Goal: Information Seeking & Learning: Check status

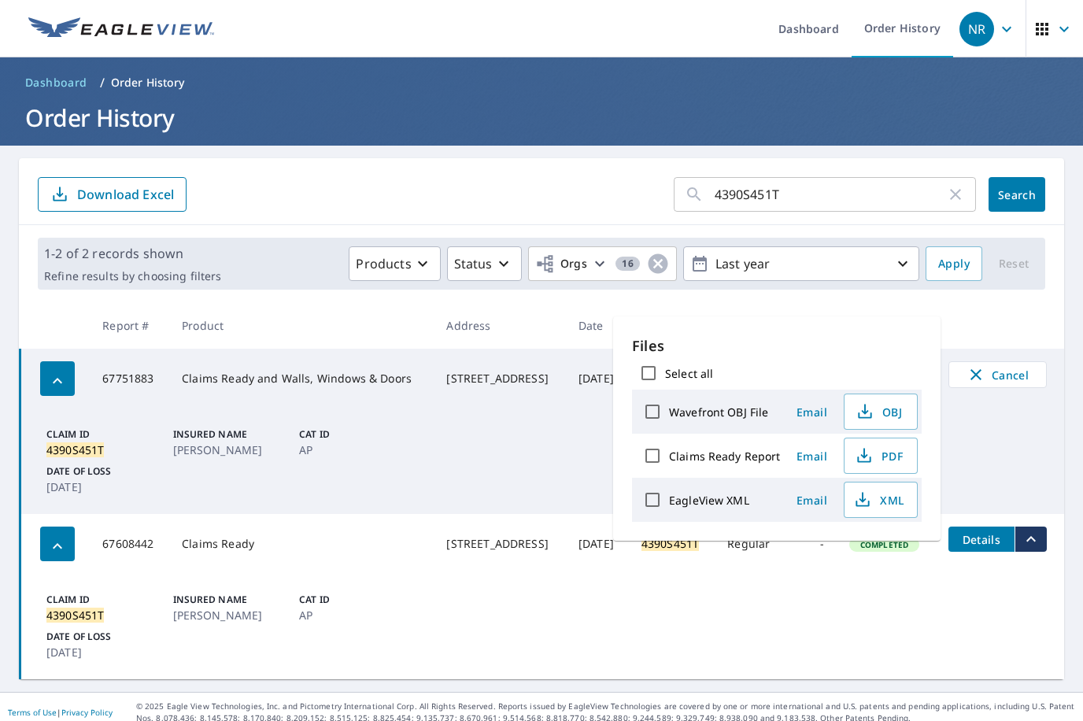
scroll to position [11, 0]
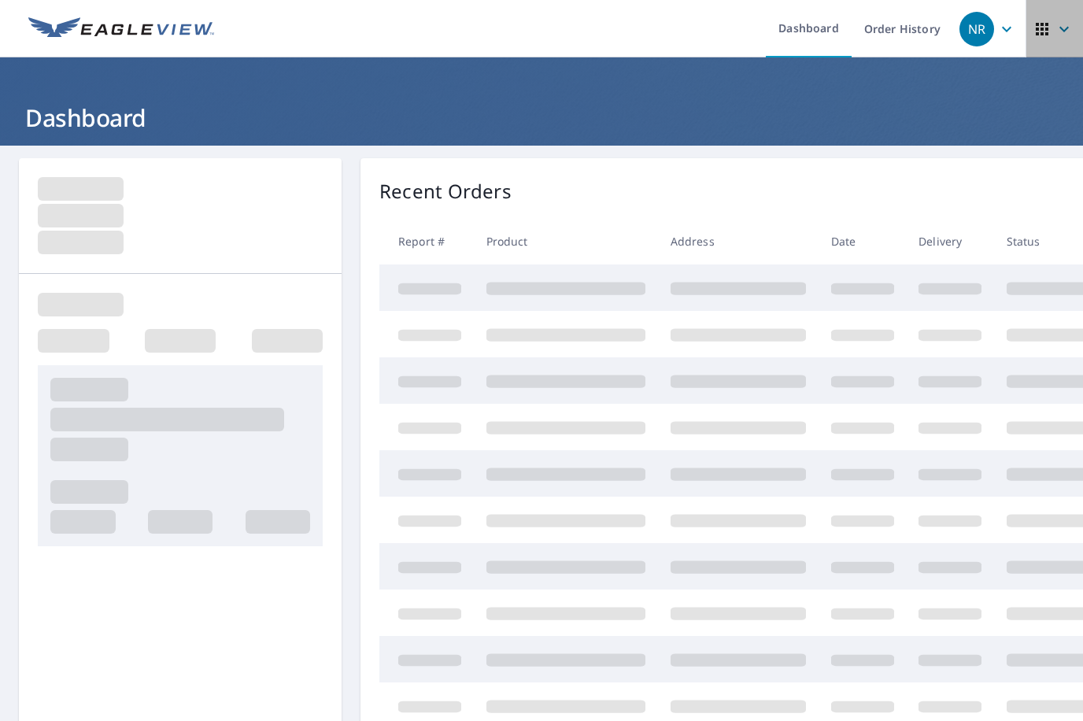
click at [1042, 33] on span "button" at bounding box center [1054, 29] width 44 height 38
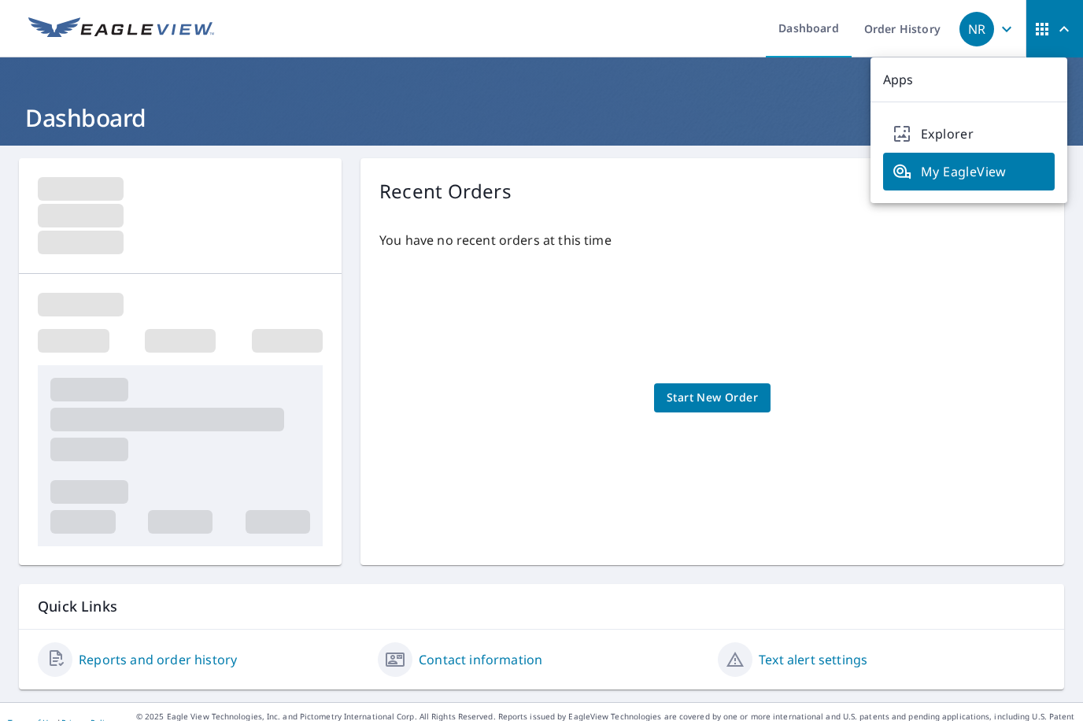
click at [997, 28] on icon "button" at bounding box center [1006, 29] width 19 height 19
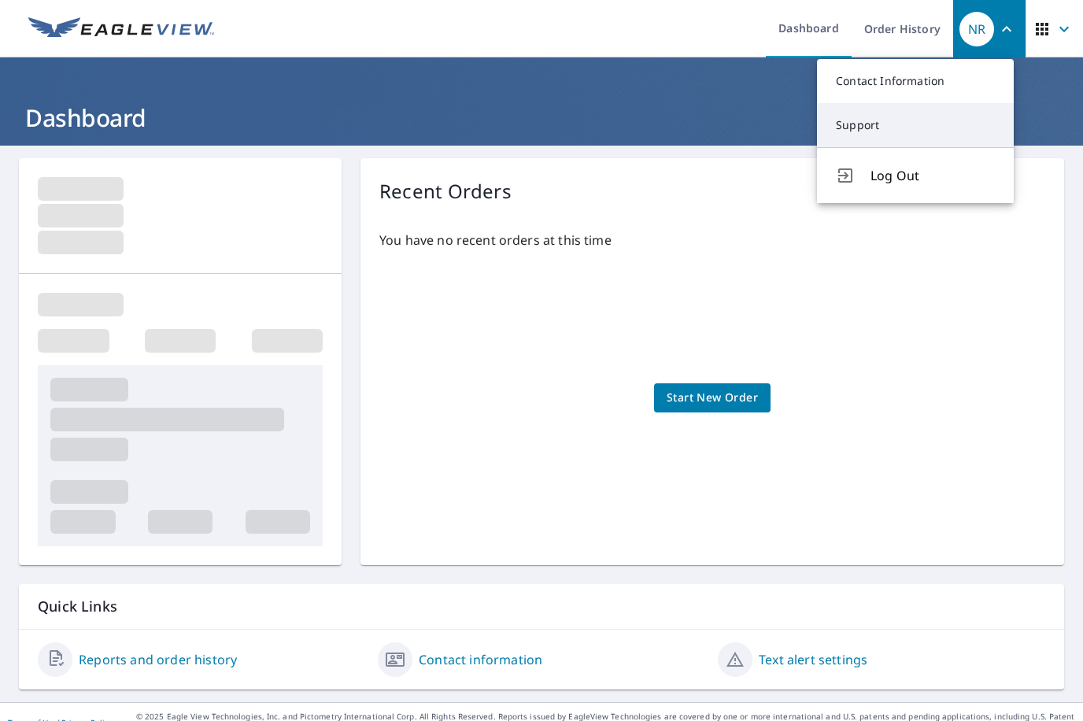
click at [859, 123] on link "Support" at bounding box center [915, 125] width 197 height 44
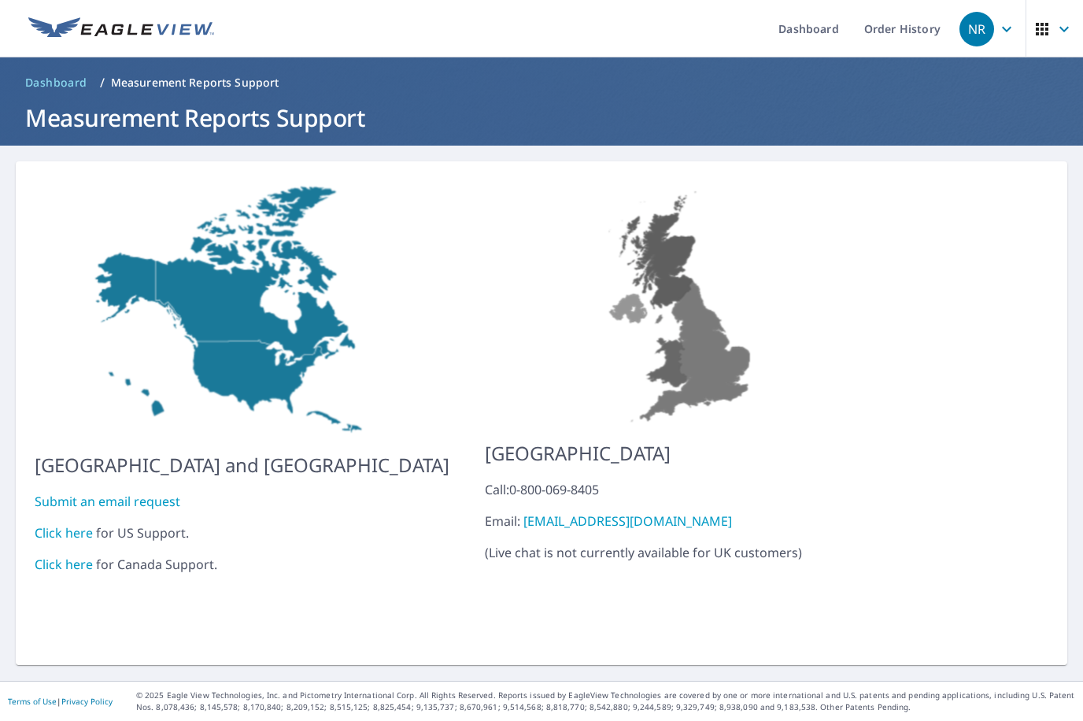
click at [72, 524] on link "Click here" at bounding box center [64, 532] width 58 height 17
click at [916, 25] on link "Order History" at bounding box center [902, 28] width 102 height 57
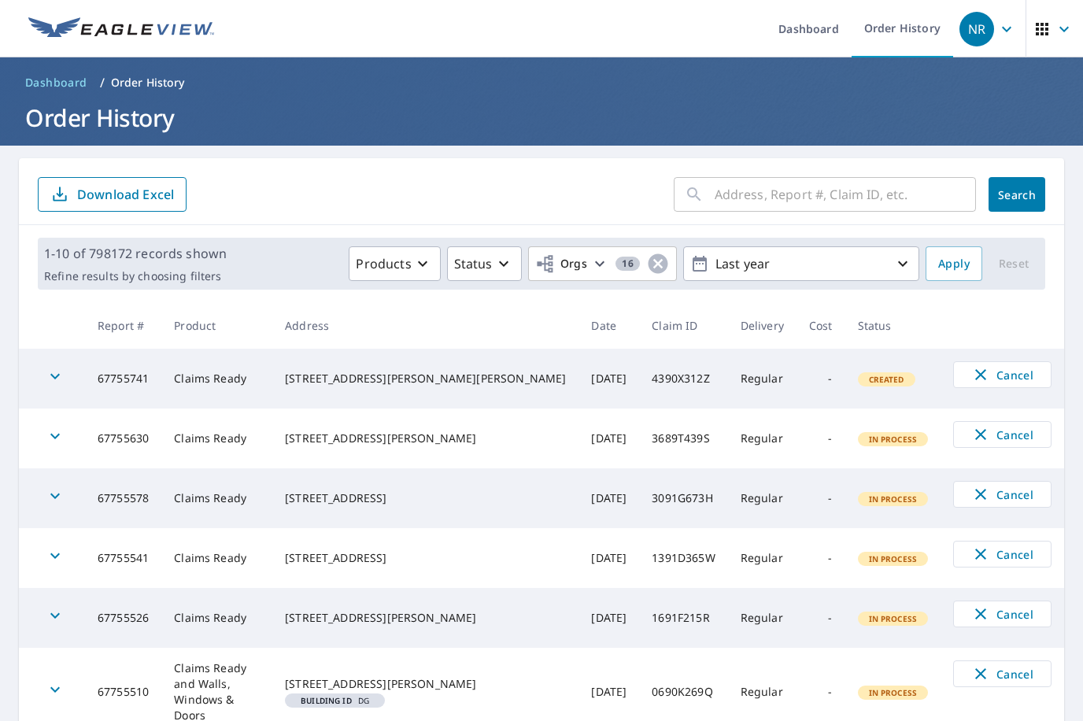
click at [838, 194] on input "text" at bounding box center [845, 194] width 261 height 44
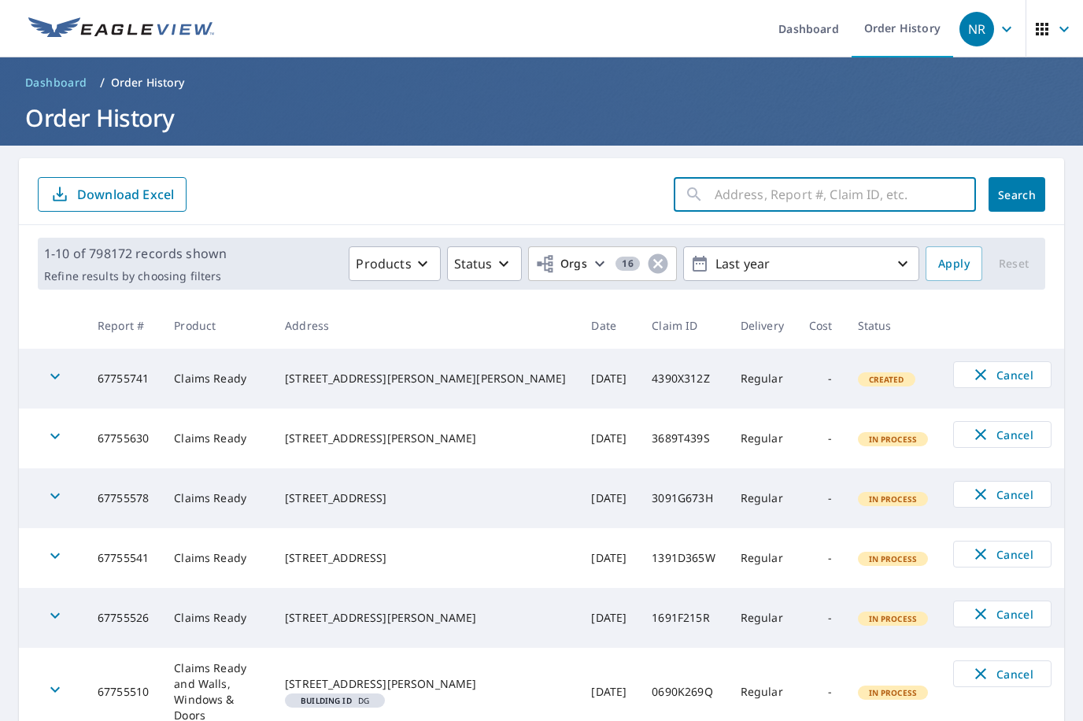
paste input "43-90S4-51T"
type input "43-90S4-51T"
click button "Search" at bounding box center [1016, 194] width 57 height 35
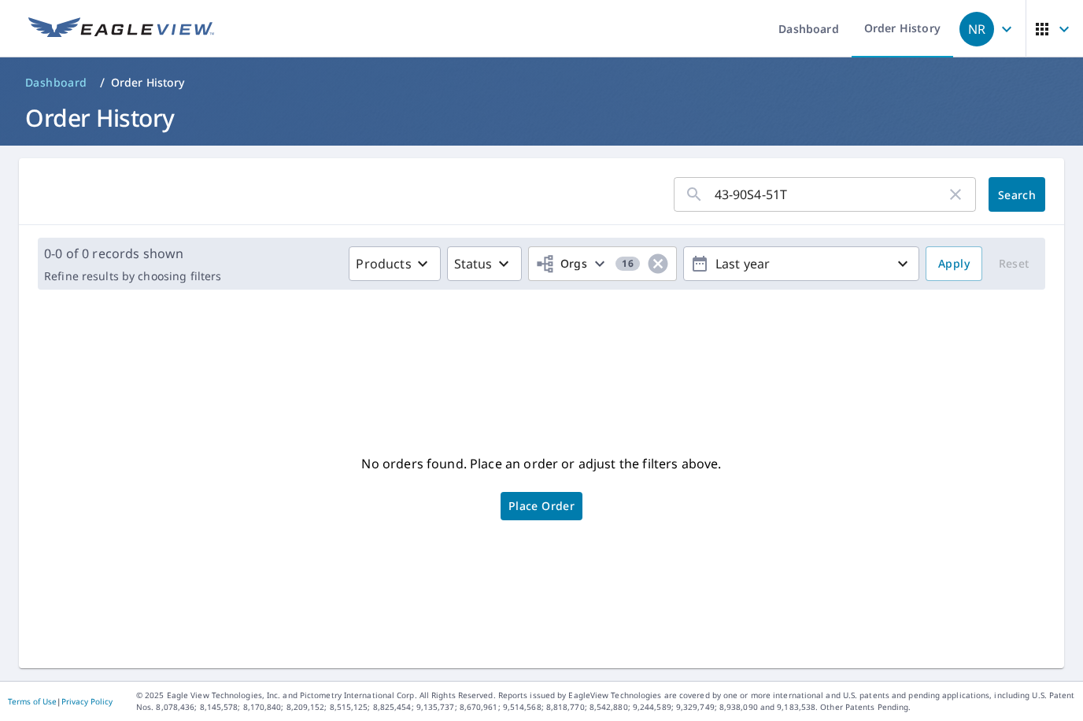
click at [832, 194] on input "43-90S4-51T" at bounding box center [830, 194] width 231 height 44
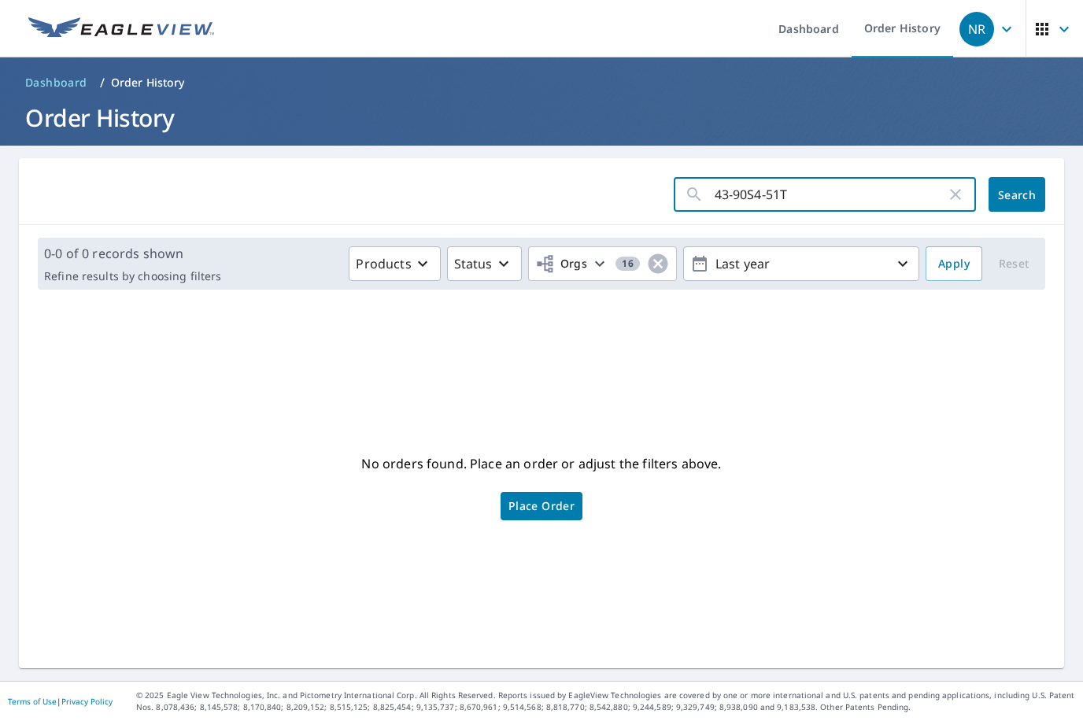
click at [759, 193] on input "43-90S4-51T" at bounding box center [830, 194] width 231 height 44
click at [721, 196] on input "43-90S451T" at bounding box center [830, 194] width 231 height 44
type input "4390S451T"
click button "Search" at bounding box center [1016, 194] width 57 height 35
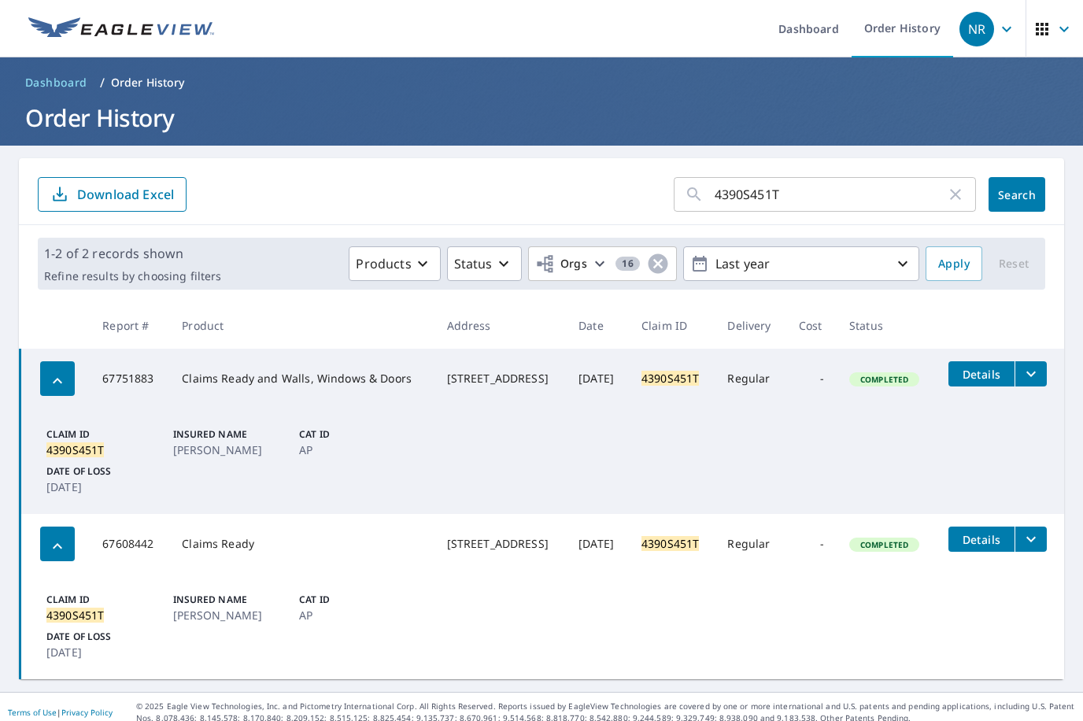
click at [1030, 375] on icon "filesDropdownBtn-67751883" at bounding box center [1030, 373] width 19 height 19
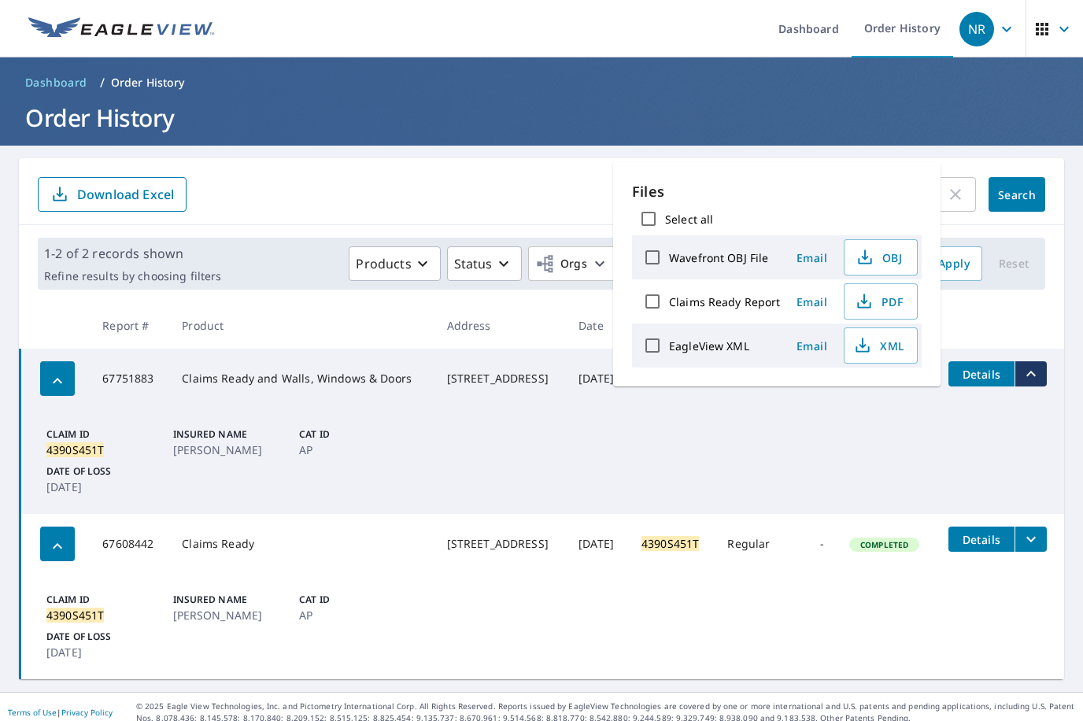
click at [752, 614] on td "Claim ID 4390S451T Insured Name LERMA, BIANCA Cat ID AP Date of Loss Jun 09, 20…" at bounding box center [542, 626] width 1044 height 105
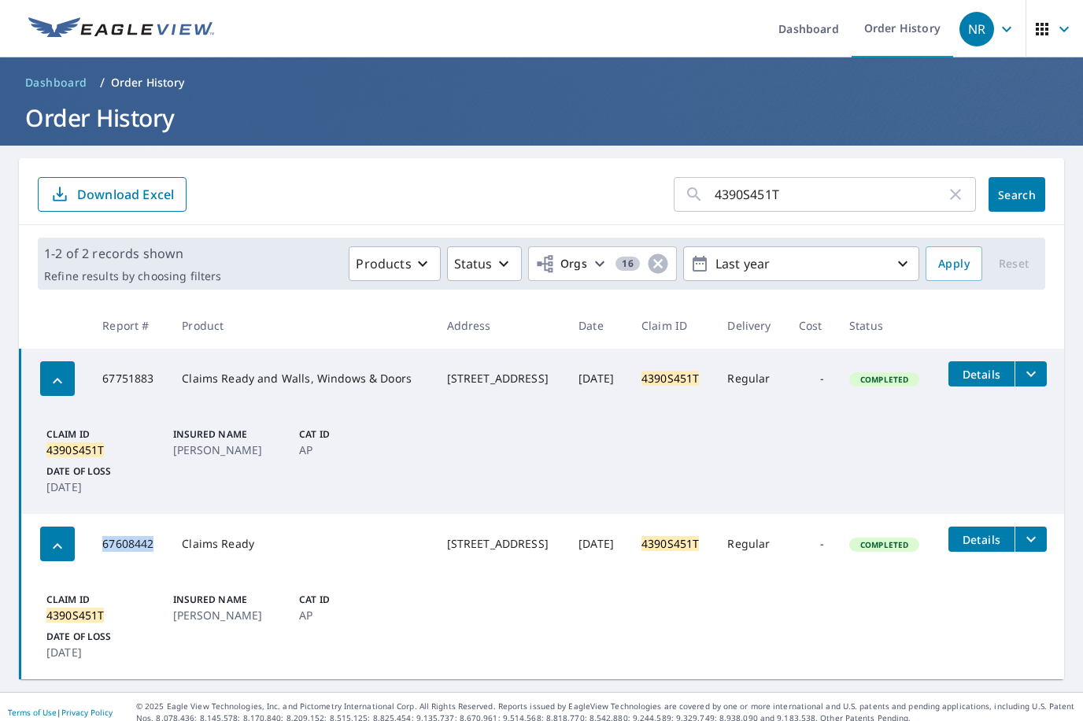
drag, startPoint x: 124, startPoint y: 548, endPoint x: 95, endPoint y: 546, distance: 28.4
click at [95, 546] on td "67608442" at bounding box center [129, 544] width 79 height 60
copy td "67608442"
click at [924, 616] on td "Claim ID 4390S451T Insured Name LERMA, BIANCA Cat ID AP Date of Loss Jun 09, 20…" at bounding box center [542, 626] width 1044 height 105
click at [1034, 539] on button "filesDropdownBtn-67608442" at bounding box center [1030, 538] width 32 height 25
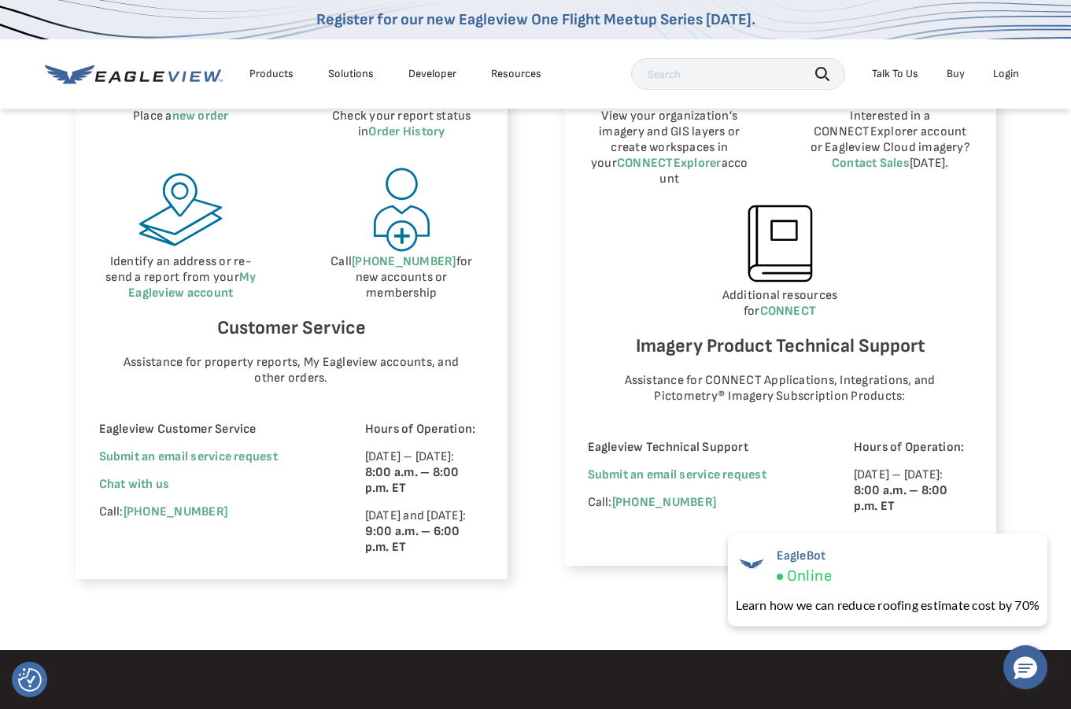
scroll to position [944, 0]
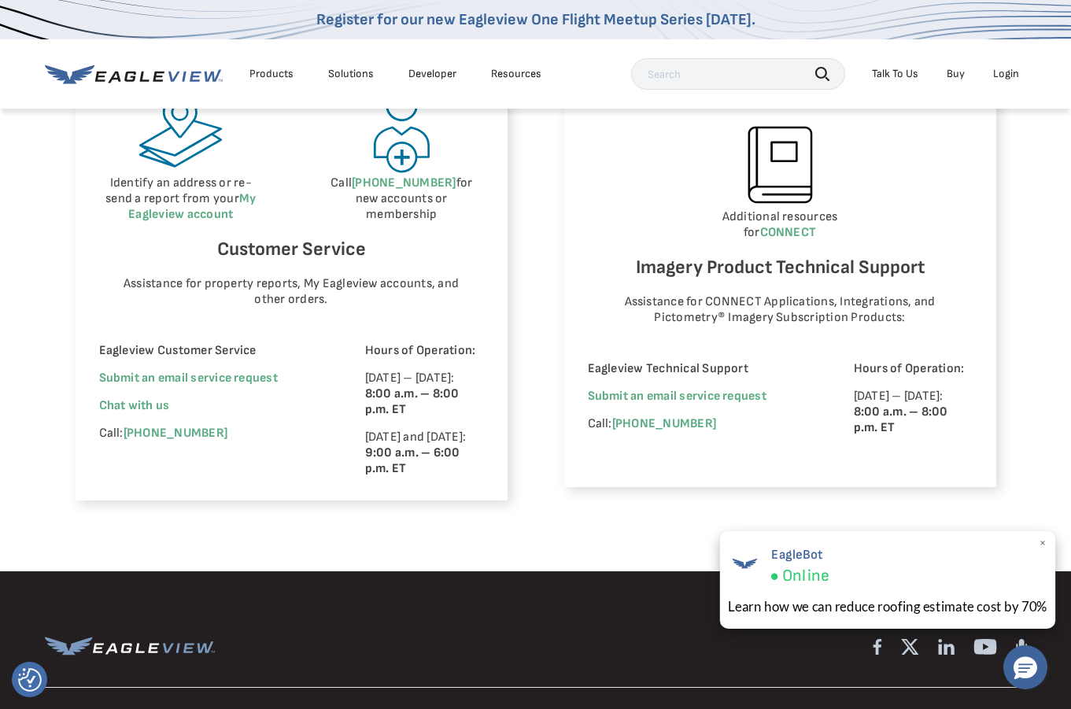
click at [814, 586] on span "Online" at bounding box center [804, 576] width 47 height 20
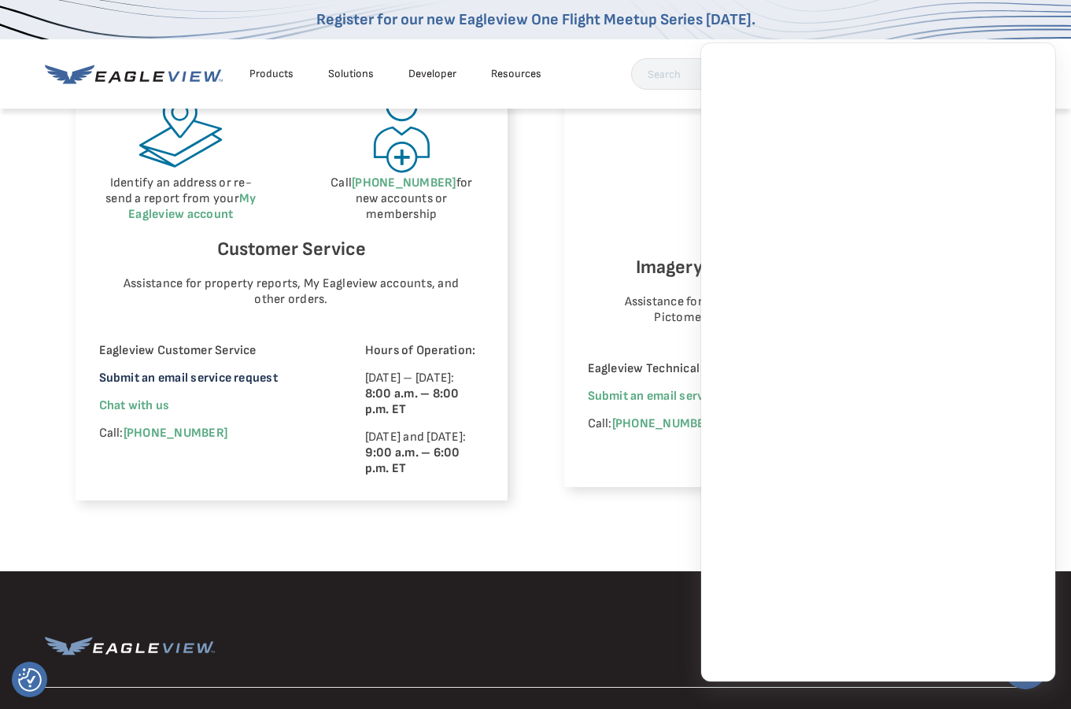
click at [197, 381] on link "Submit an email service request" at bounding box center [188, 378] width 179 height 15
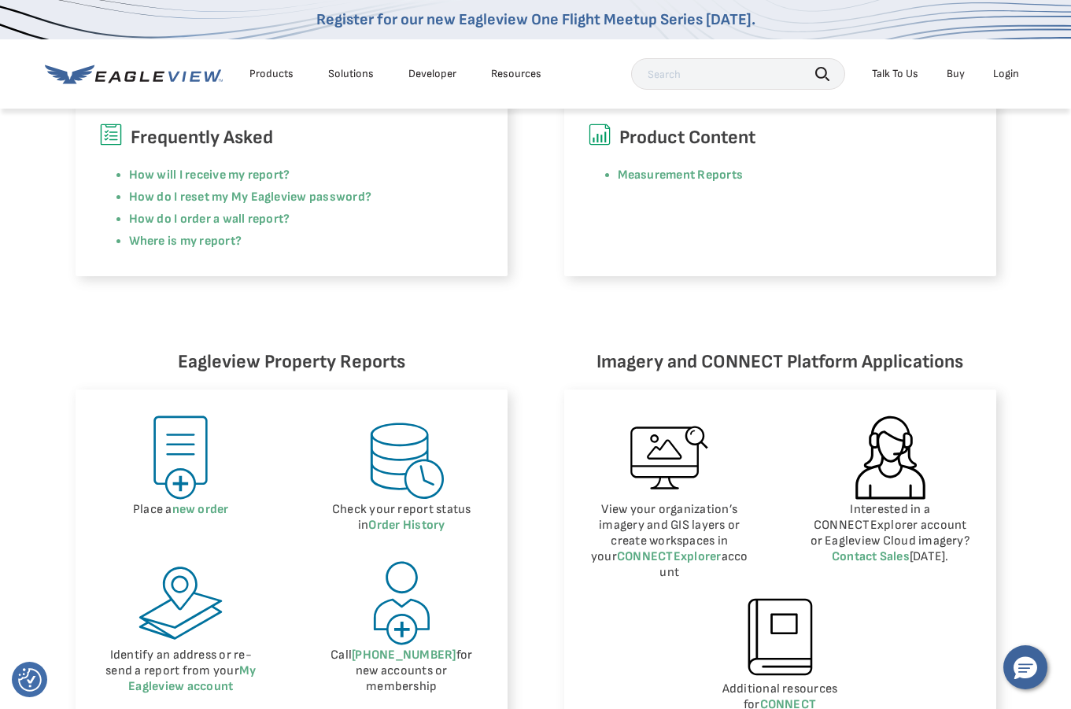
scroll to position [866, 0]
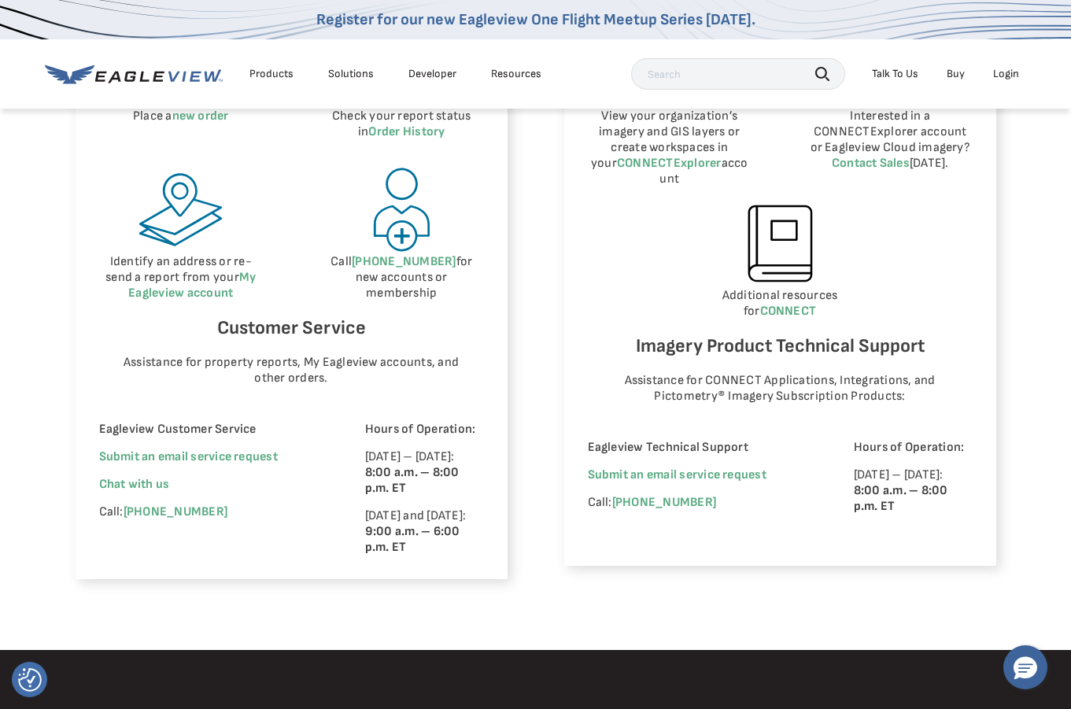
click at [370, 294] on div "Call (866) 659-8439 for new accounts or membership" at bounding box center [401, 233] width 164 height 136
click at [376, 290] on div "Call (866) 659-8439 for new accounts or membership" at bounding box center [401, 233] width 164 height 136
click at [715, 288] on p "Additional resources for CONNECT" at bounding box center [780, 303] width 385 height 31
click at [728, 288] on p "Additional resources for CONNECT" at bounding box center [780, 303] width 385 height 31
